Goal: Task Accomplishment & Management: Use online tool/utility

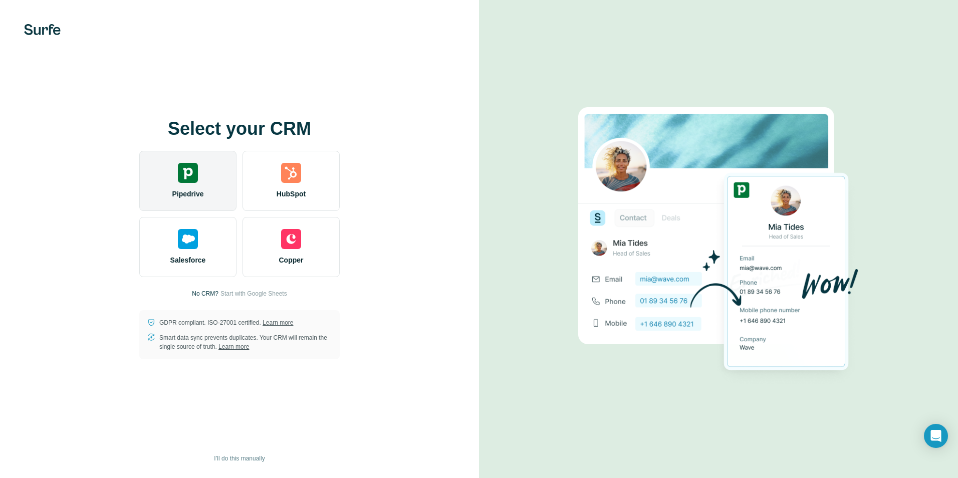
click at [191, 186] on div "Pipedrive" at bounding box center [187, 181] width 97 height 60
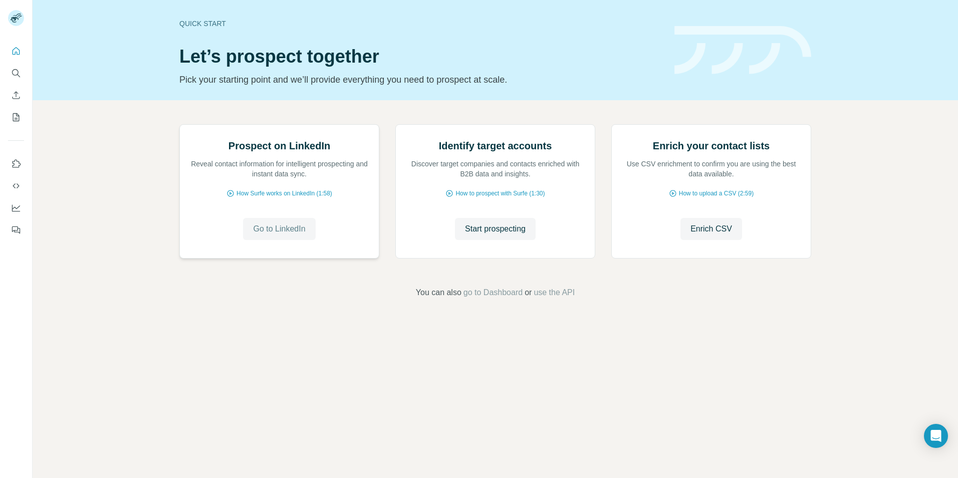
click at [261, 235] on span "Go to LinkedIn" at bounding box center [279, 229] width 52 height 12
